Goal: Task Accomplishment & Management: Use online tool/utility

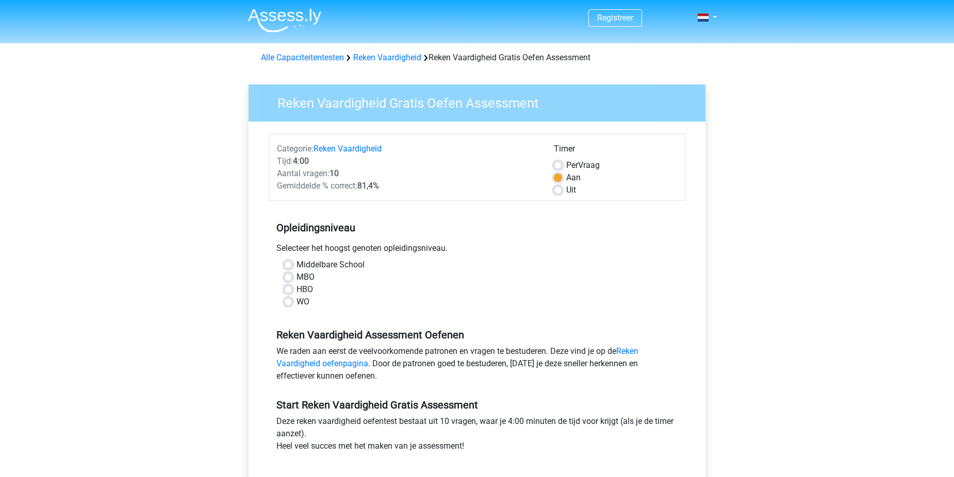
click at [307, 292] on label "HBO" at bounding box center [304, 290] width 16 height 12
click at [292, 292] on input "HBO" at bounding box center [288, 289] width 8 height 10
radio input "true"
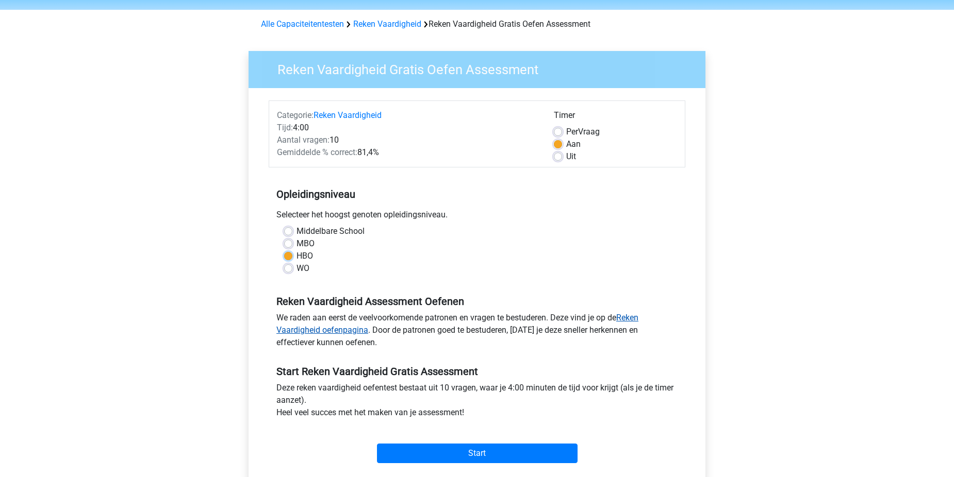
scroll to position [52, 0]
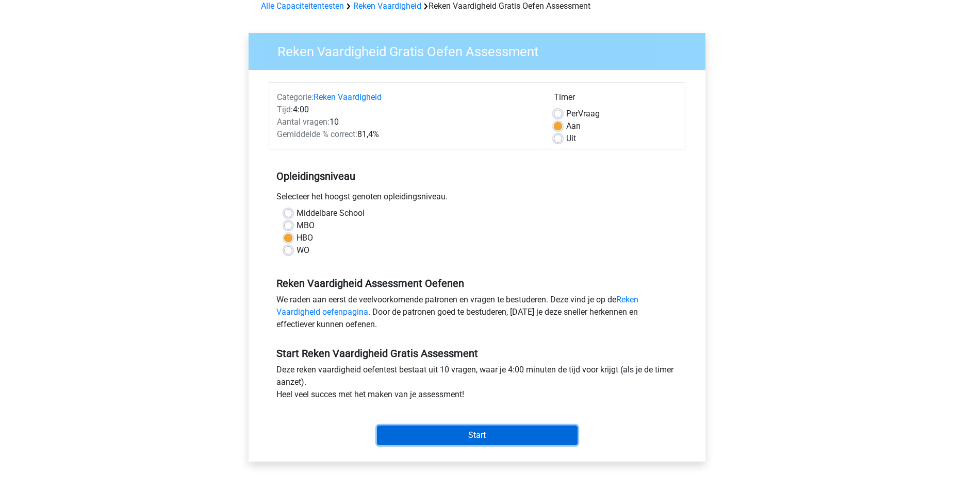
click at [500, 443] on input "Start" at bounding box center [477, 436] width 201 height 20
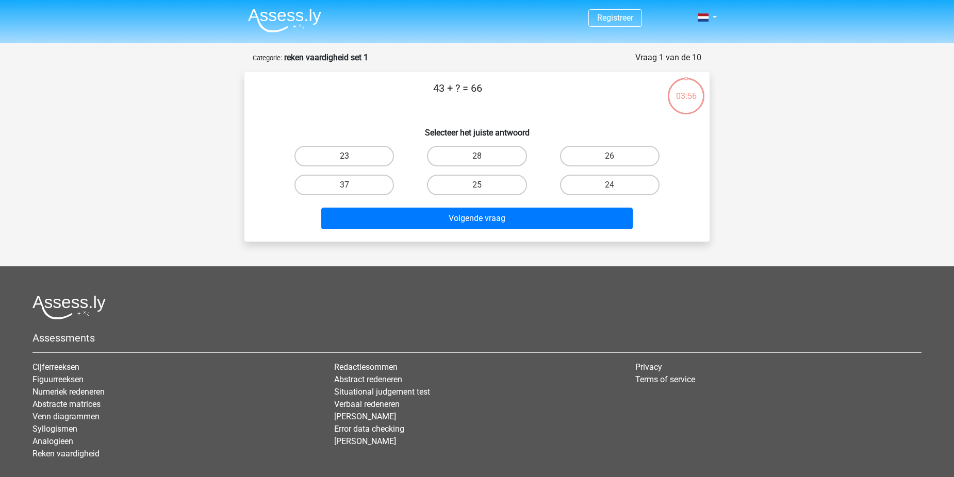
click at [376, 155] on label "23" at bounding box center [343, 156] width 99 height 21
click at [351, 156] on input "23" at bounding box center [347, 159] width 7 height 7
radio input "true"
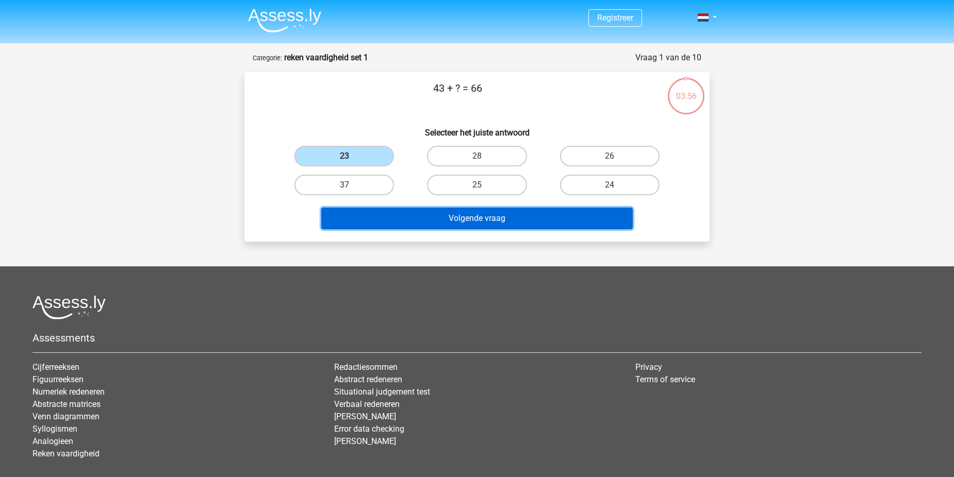
click at [481, 218] on button "Volgende vraag" at bounding box center [477, 219] width 312 height 22
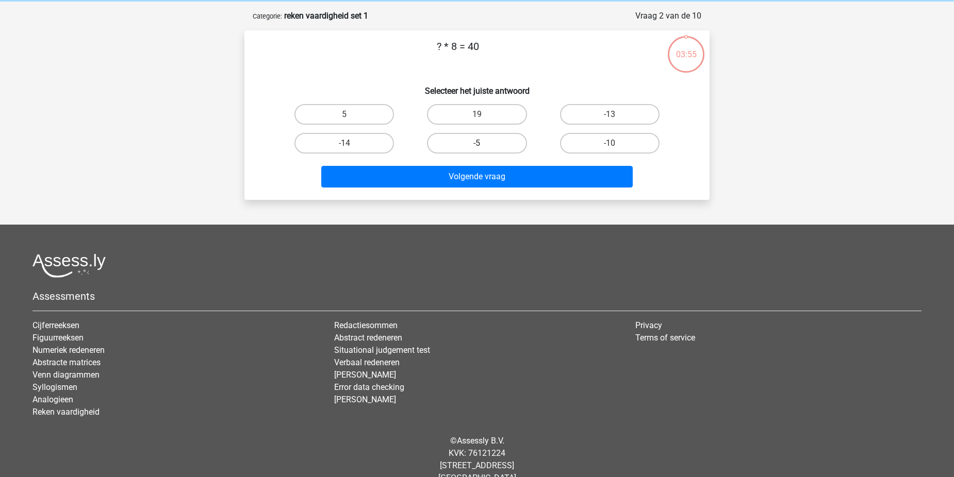
scroll to position [52, 0]
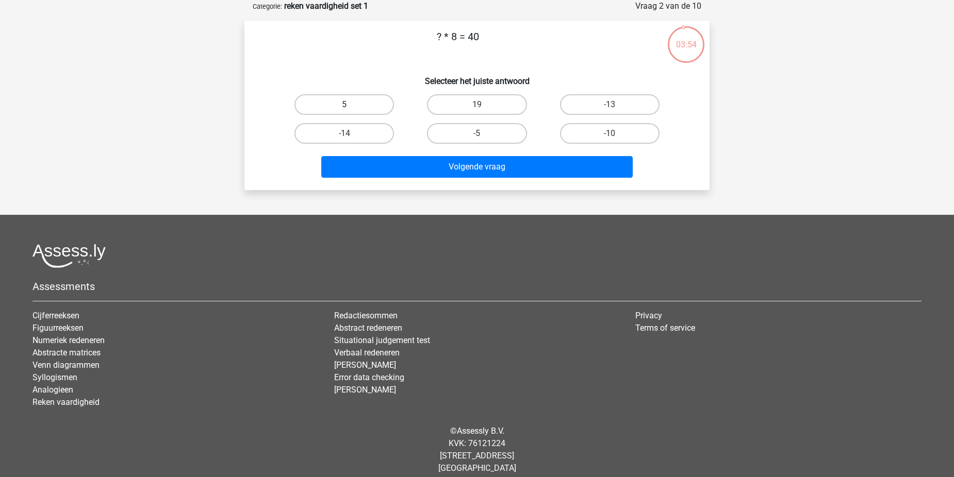
click at [377, 107] on label "5" at bounding box center [343, 104] width 99 height 21
click at [351, 107] on input "5" at bounding box center [347, 108] width 7 height 7
radio input "true"
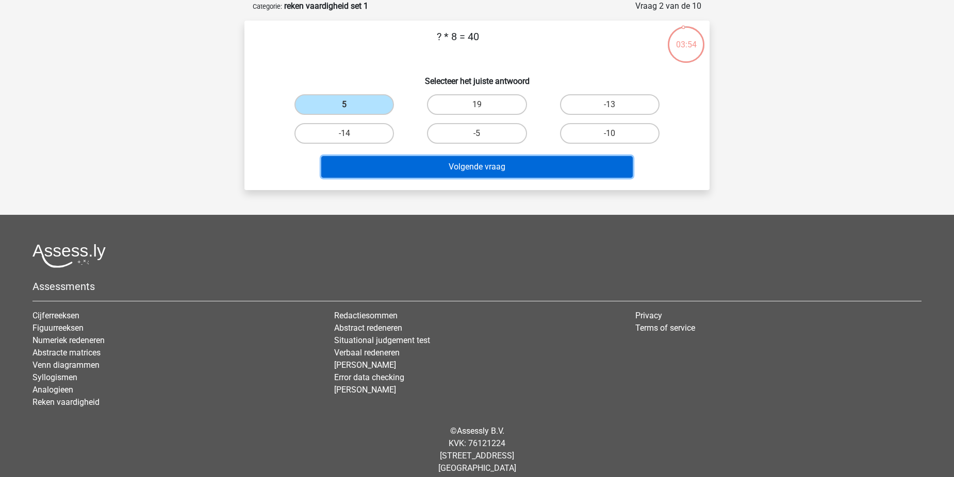
click at [455, 168] on button "Volgende vraag" at bounding box center [477, 167] width 312 height 22
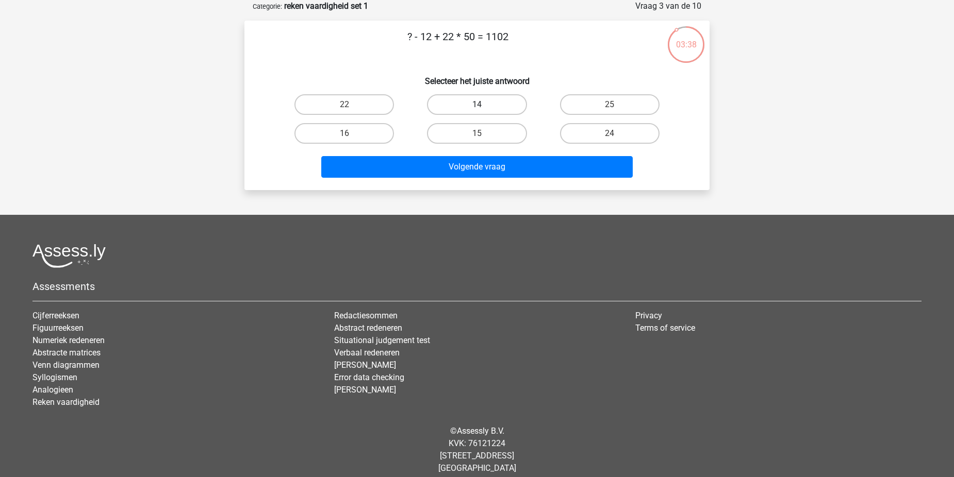
click at [475, 103] on label "14" at bounding box center [476, 104] width 99 height 21
click at [477, 105] on input "14" at bounding box center [480, 108] width 7 height 7
radio input "true"
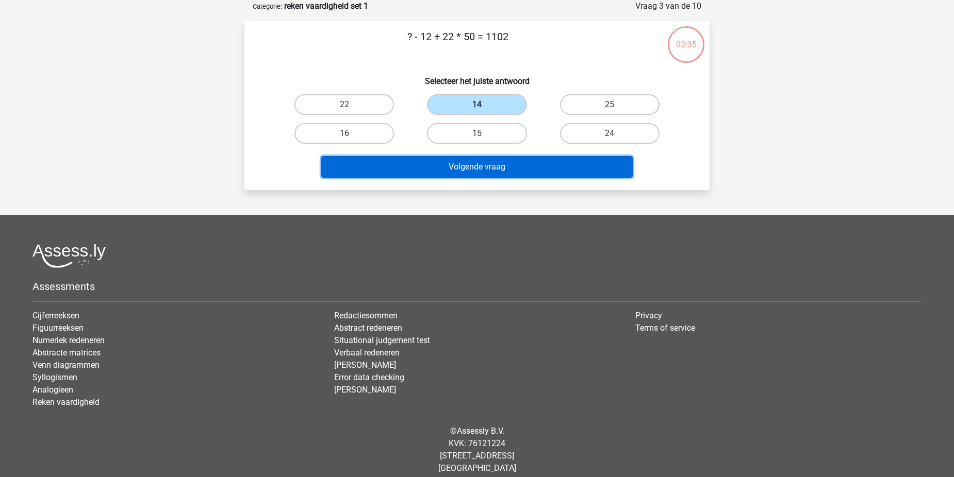
click at [506, 164] on button "Volgende vraag" at bounding box center [477, 167] width 312 height 22
